Goal: Task Accomplishment & Management: Use online tool/utility

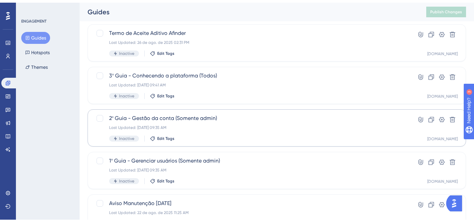
scroll to position [64, 0]
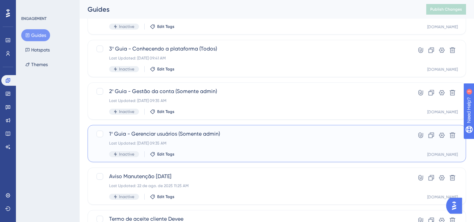
click at [245, 150] on div "1º Guia - Gerenciar usuários (Somente admin) Last Updated: 26 de ago. de 2025 0…" at bounding box center [250, 143] width 283 height 27
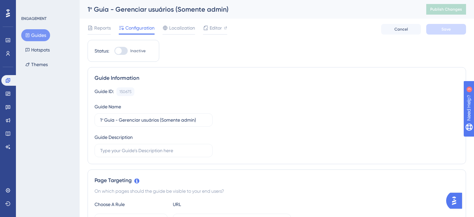
click at [275, 103] on div "Guide ID: 150675 Copy Guide Name 1º Guia - Gerenciar usuários (Somente admin) G…" at bounding box center [277, 122] width 365 height 70
click at [219, 27] on span "Editor" at bounding box center [216, 28] width 12 height 8
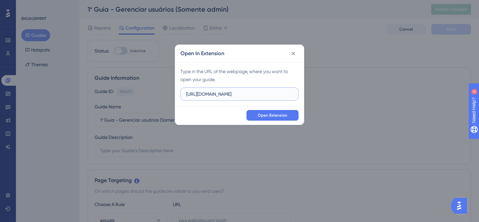
drag, startPoint x: 283, startPoint y: 94, endPoint x: 171, endPoint y: 93, distance: 111.9
click at [171, 93] on div "Open In Extension Type in the URL of the webpage, where you want to open your g…" at bounding box center [239, 111] width 479 height 222
paste input "-release.assertivasolucoes.com.br/inicio"
type input "https://painel-release.assertivasolucoes.com.br/inicio"
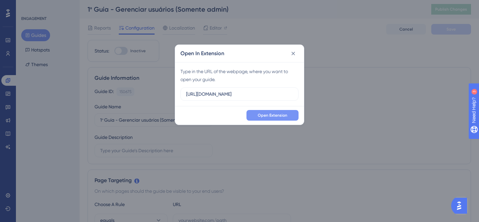
click at [273, 114] on span "Open Extension" at bounding box center [273, 115] width 30 height 5
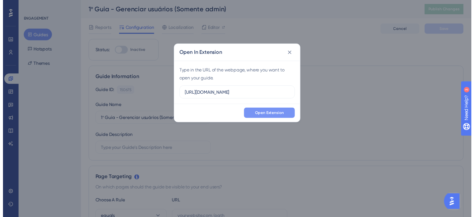
scroll to position [0, 0]
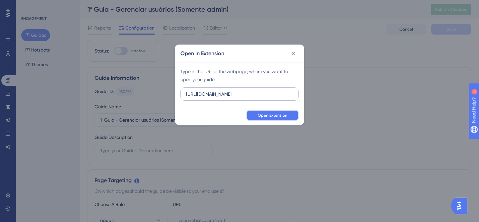
click at [285, 110] on button "Open Extension" at bounding box center [273, 115] width 52 height 11
click at [269, 114] on span "Open Extension" at bounding box center [273, 115] width 30 height 5
click at [295, 53] on icon at bounding box center [293, 53] width 7 height 7
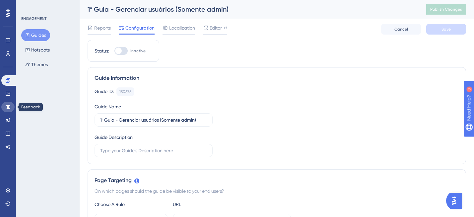
drag, startPoint x: 11, startPoint y: 108, endPoint x: 18, endPoint y: 109, distance: 7.0
click at [11, 108] on link at bounding box center [7, 107] width 13 height 11
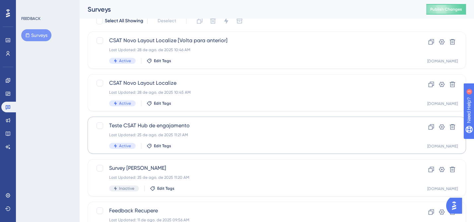
scroll to position [31, 0]
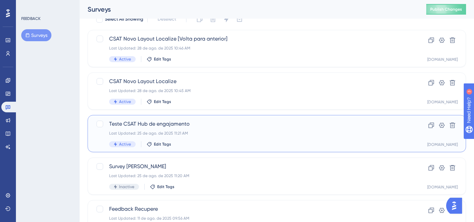
click at [262, 133] on div "Last Updated: 25 de ago. de 2025 11:21 AM" at bounding box center [250, 132] width 283 height 5
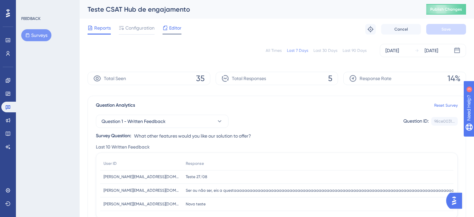
click at [175, 30] on span "Editor" at bounding box center [175, 28] width 12 height 8
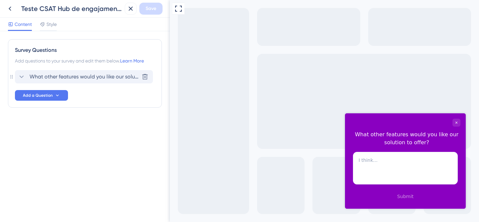
click at [94, 74] on span "What other features would you like our solution to offer?" at bounding box center [85, 77] width 110 height 8
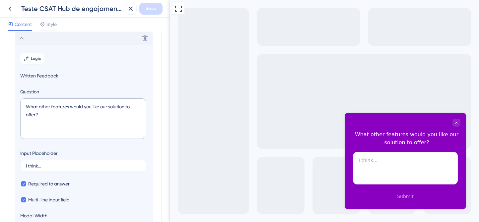
scroll to position [39, 0]
drag, startPoint x: 40, startPoint y: 114, endPoint x: 19, endPoint y: 105, distance: 22.0
click at [19, 105] on section "Logic Written Feedback Question What other features would you like our solution…" at bounding box center [84, 142] width 138 height 196
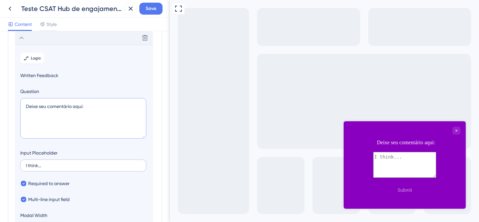
type textarea "Deixe seu comentário aqui:"
drag, startPoint x: 49, startPoint y: 163, endPoint x: 22, endPoint y: 164, distance: 26.6
click at [22, 164] on label "I think..." at bounding box center [83, 165] width 126 height 12
click at [26, 164] on input "I think..." at bounding box center [83, 165] width 115 height 5
drag, startPoint x: 45, startPoint y: 165, endPoint x: 21, endPoint y: 165, distance: 23.9
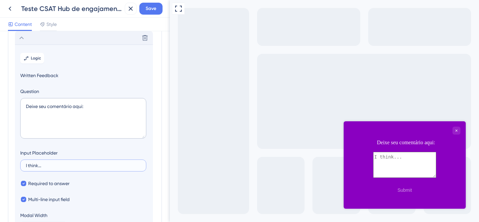
click at [21, 165] on label "I think..." at bounding box center [83, 165] width 126 height 12
click at [26, 165] on input "I think..." at bounding box center [83, 165] width 115 height 5
type input "Digite aqui"
drag, startPoint x: 93, startPoint y: 106, endPoint x: 70, endPoint y: 105, distance: 22.2
click at [70, 105] on textarea "Deixe seu comentário aqui:" at bounding box center [83, 118] width 126 height 41
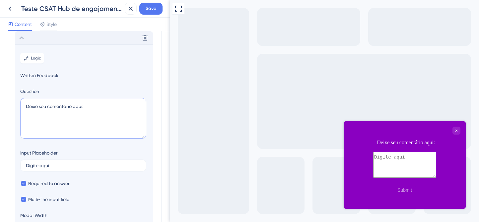
click at [70, 105] on textarea "Deixe seu comentário aqui:" at bounding box center [83, 118] width 126 height 41
drag, startPoint x: 70, startPoint y: 105, endPoint x: 110, endPoint y: 107, distance: 39.2
click at [110, 107] on textarea "Deixe seu comentário aqui:" at bounding box center [83, 118] width 126 height 41
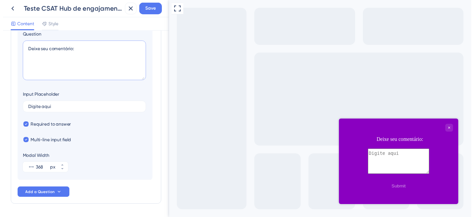
scroll to position [116, 0]
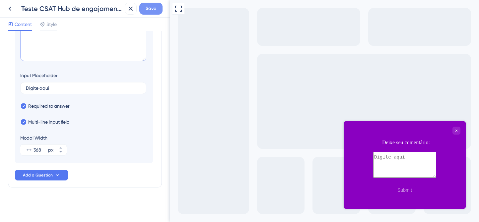
type textarea "Deixe seu comentário:"
click at [153, 8] on span "Save" at bounding box center [151, 9] width 11 height 8
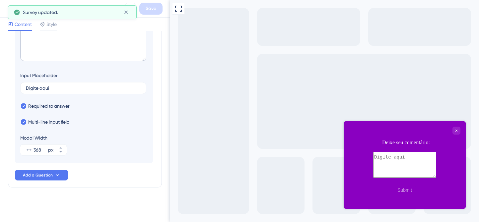
click at [13, 7] on div "Survey updated." at bounding box center [72, 12] width 129 height 14
click at [126, 14] on icon at bounding box center [126, 12] width 7 height 7
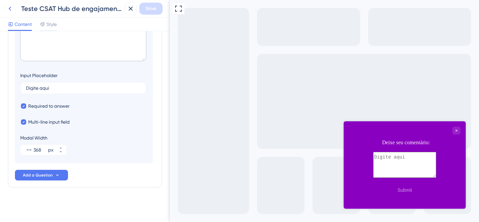
click at [12, 10] on icon at bounding box center [10, 9] width 8 height 8
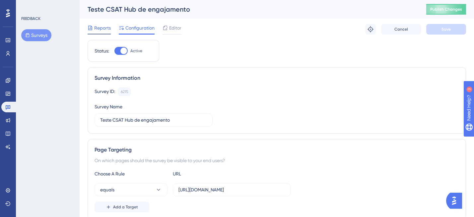
click at [99, 27] on span "Reports" at bounding box center [102, 28] width 17 height 8
